Goal: Information Seeking & Learning: Learn about a topic

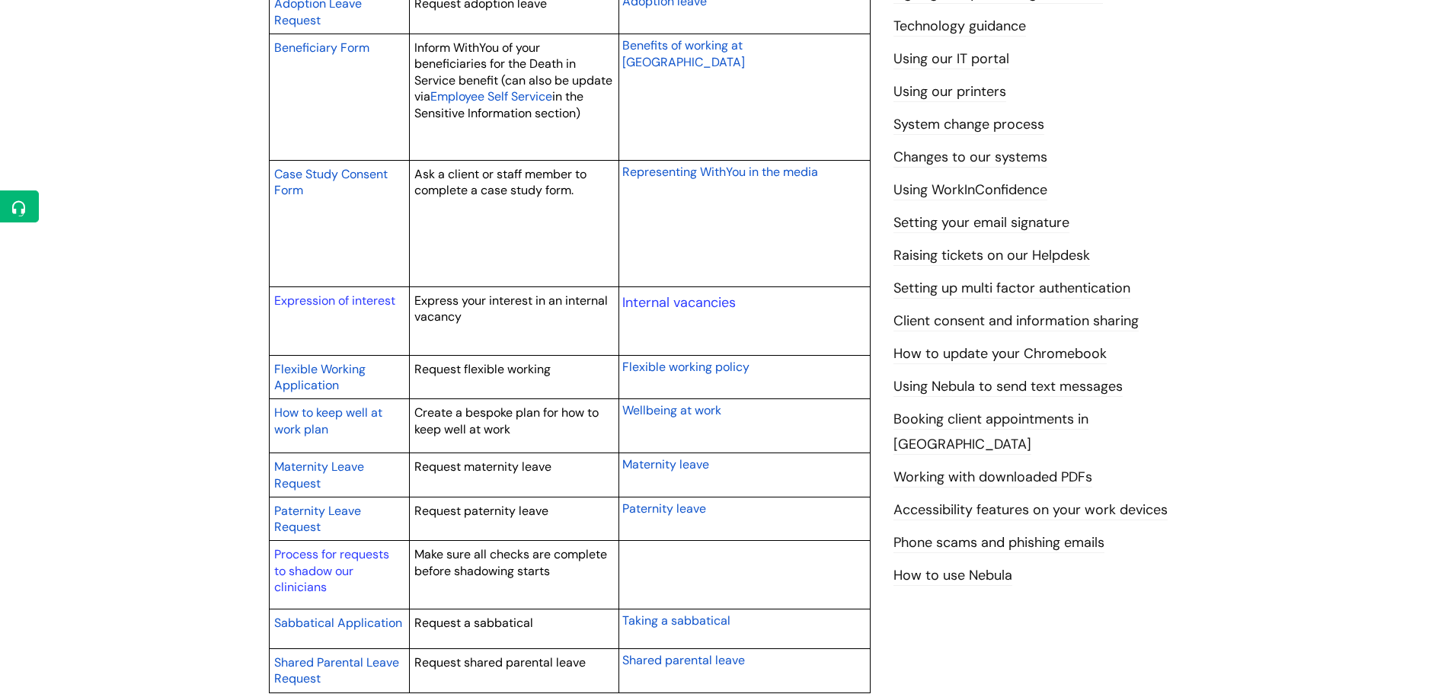
scroll to position [609, 0]
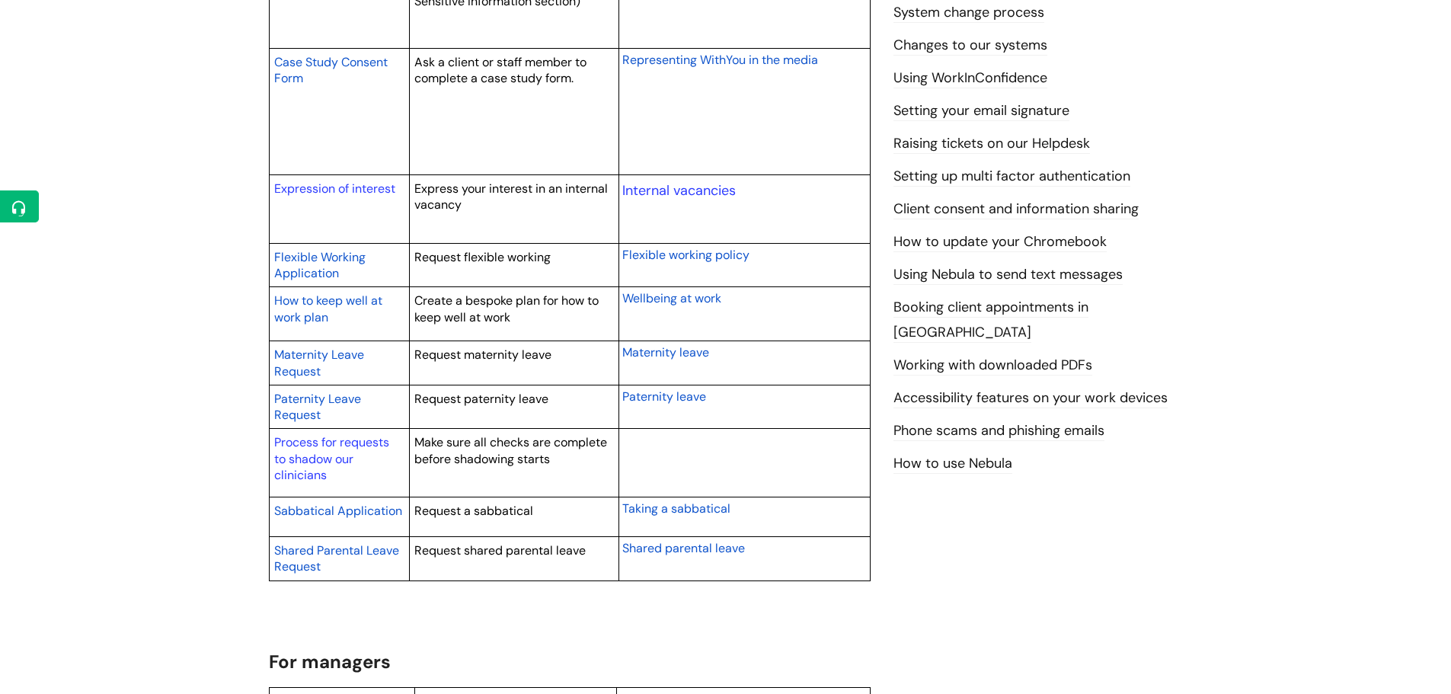
click at [322, 352] on span "Maternity Leave Request" at bounding box center [319, 363] width 90 height 33
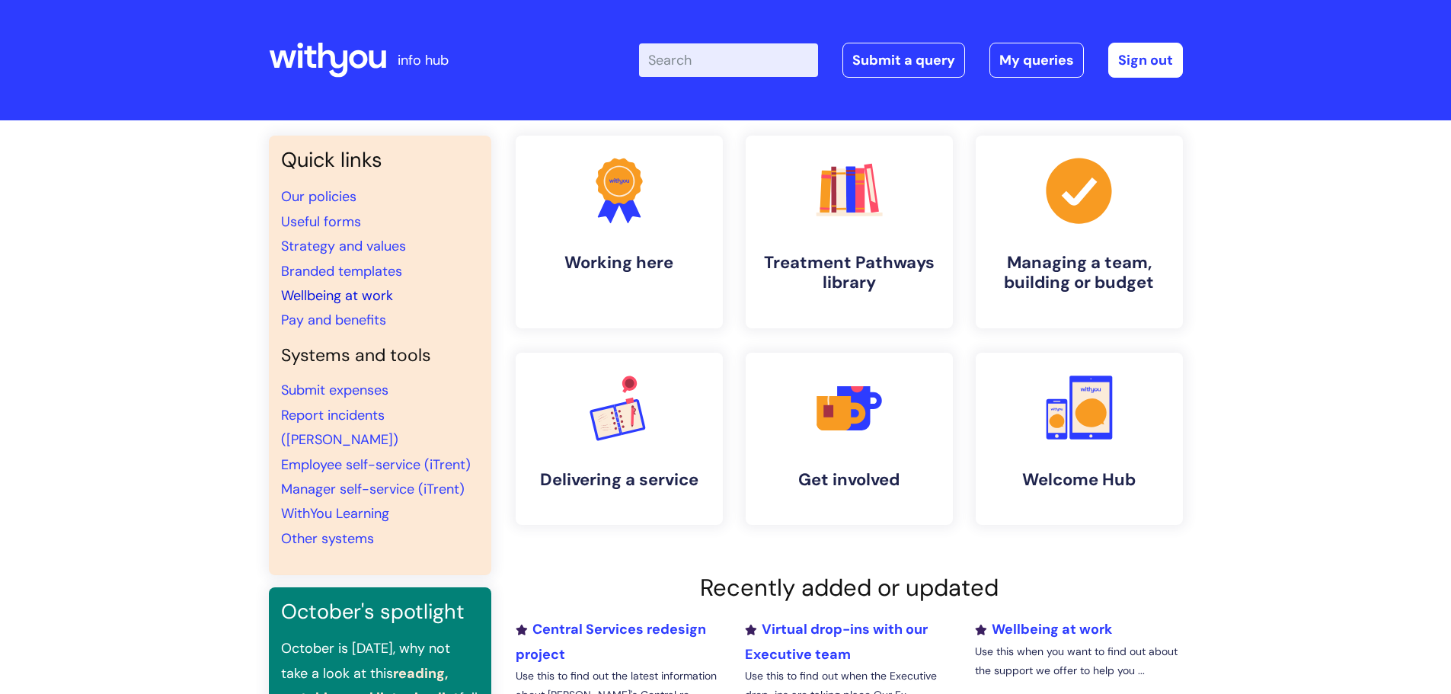
drag, startPoint x: 347, startPoint y: 296, endPoint x: 355, endPoint y: 297, distance: 7.7
click at [347, 296] on link "Wellbeing at work" at bounding box center [337, 295] width 112 height 18
